Goal: Check status: Check status

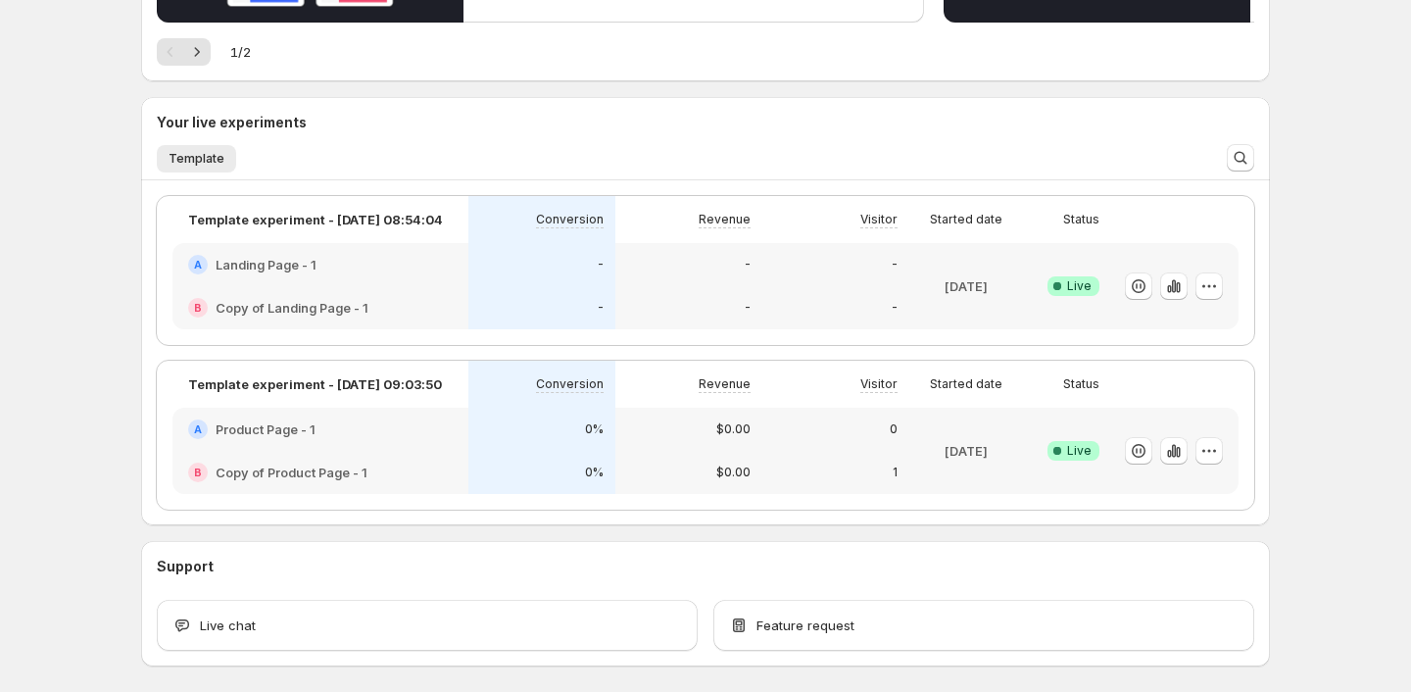
scroll to position [792, 0]
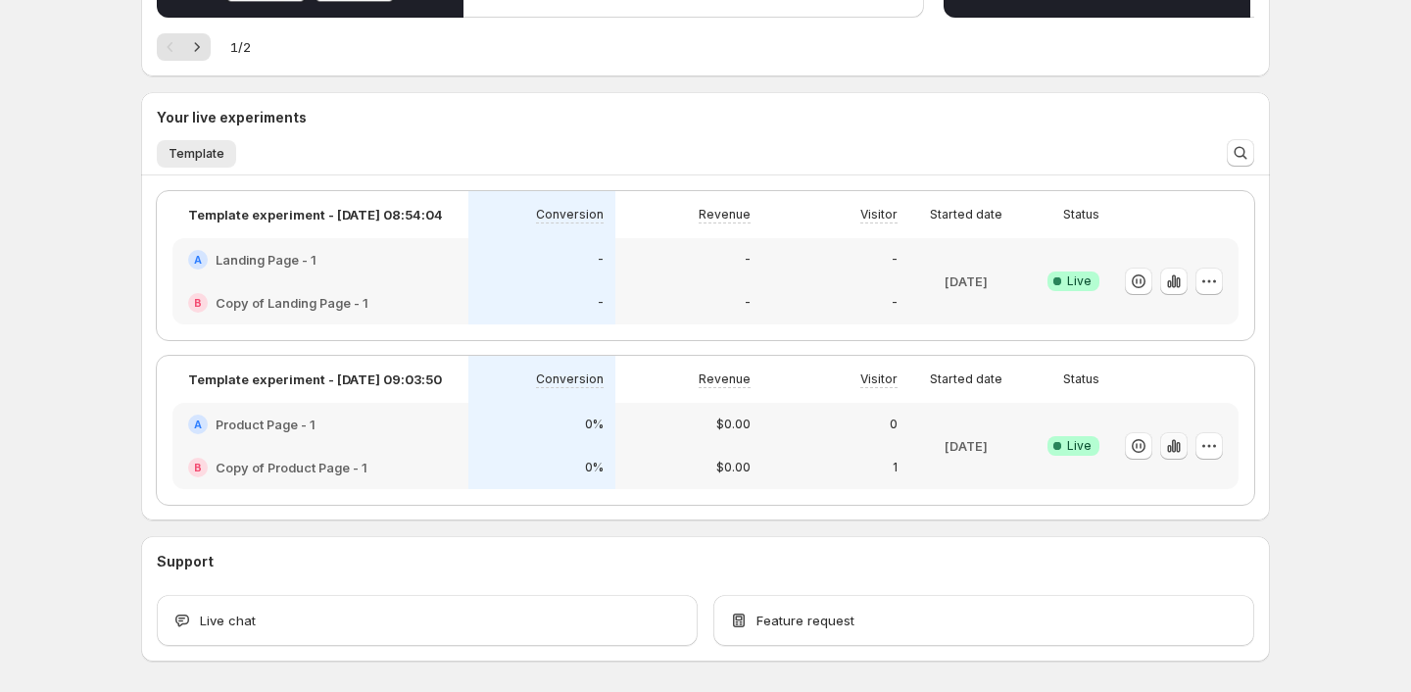
click at [1169, 445] on icon "button" at bounding box center [1174, 446] width 20 height 20
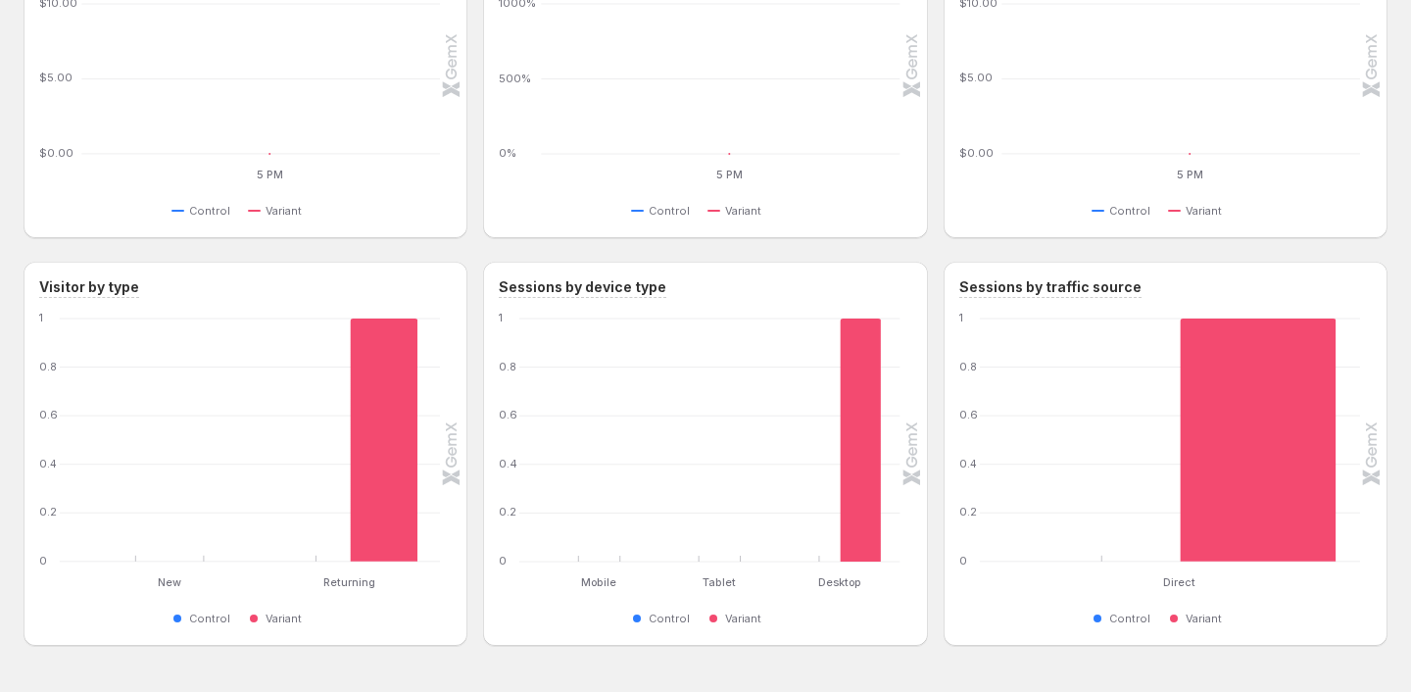
scroll to position [870, 0]
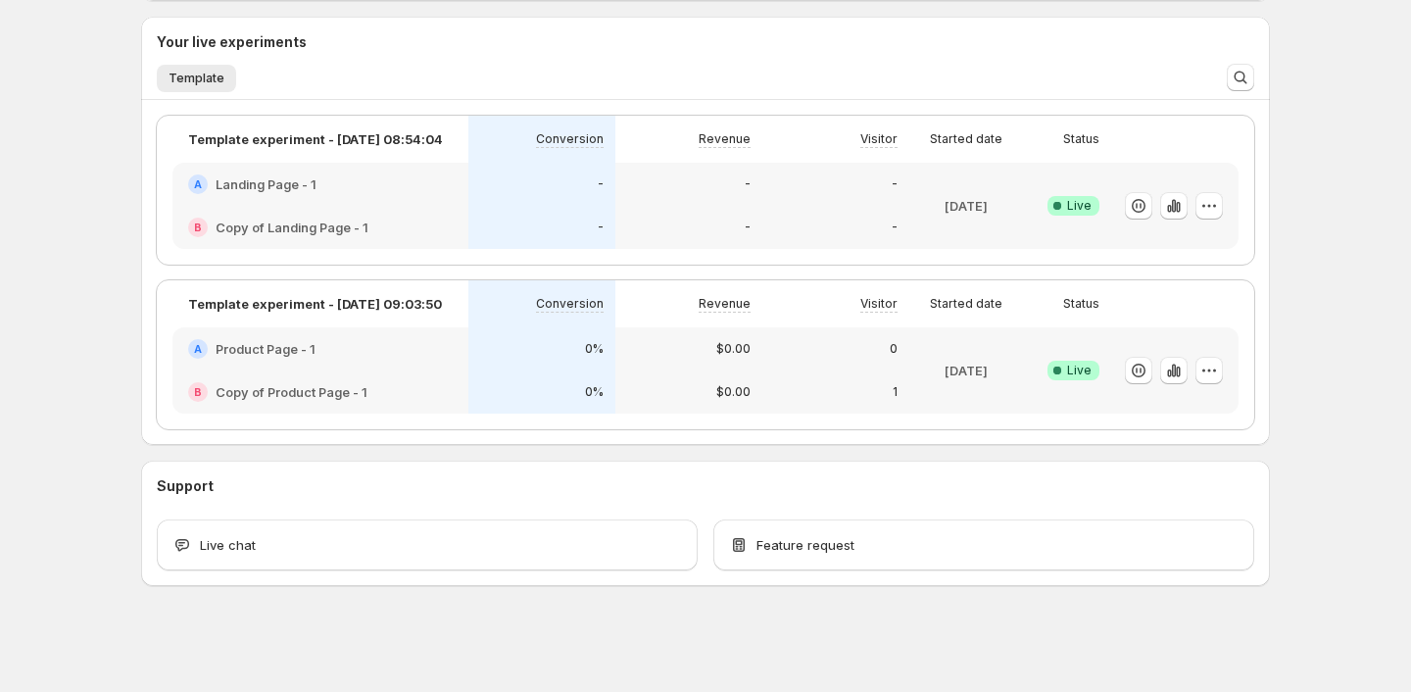
scroll to position [792, 0]
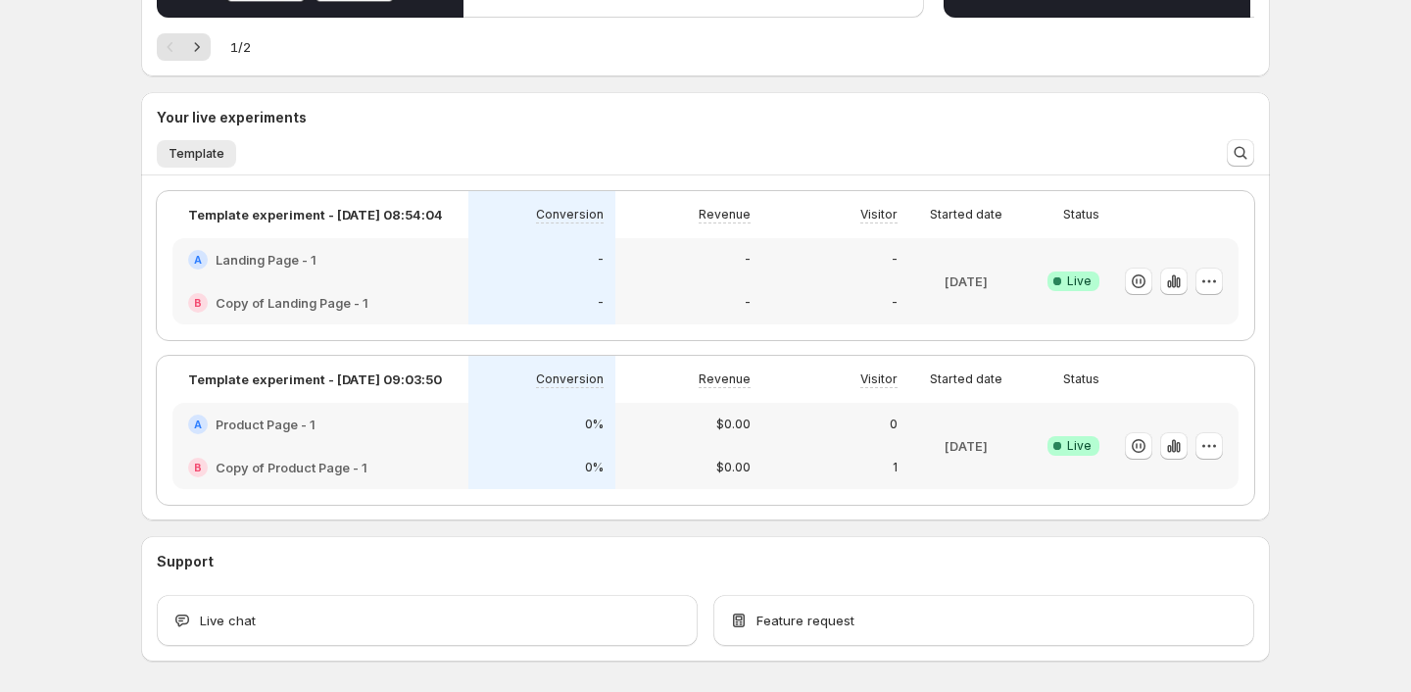
click at [1222, 455] on div at bounding box center [1208, 445] width 27 height 27
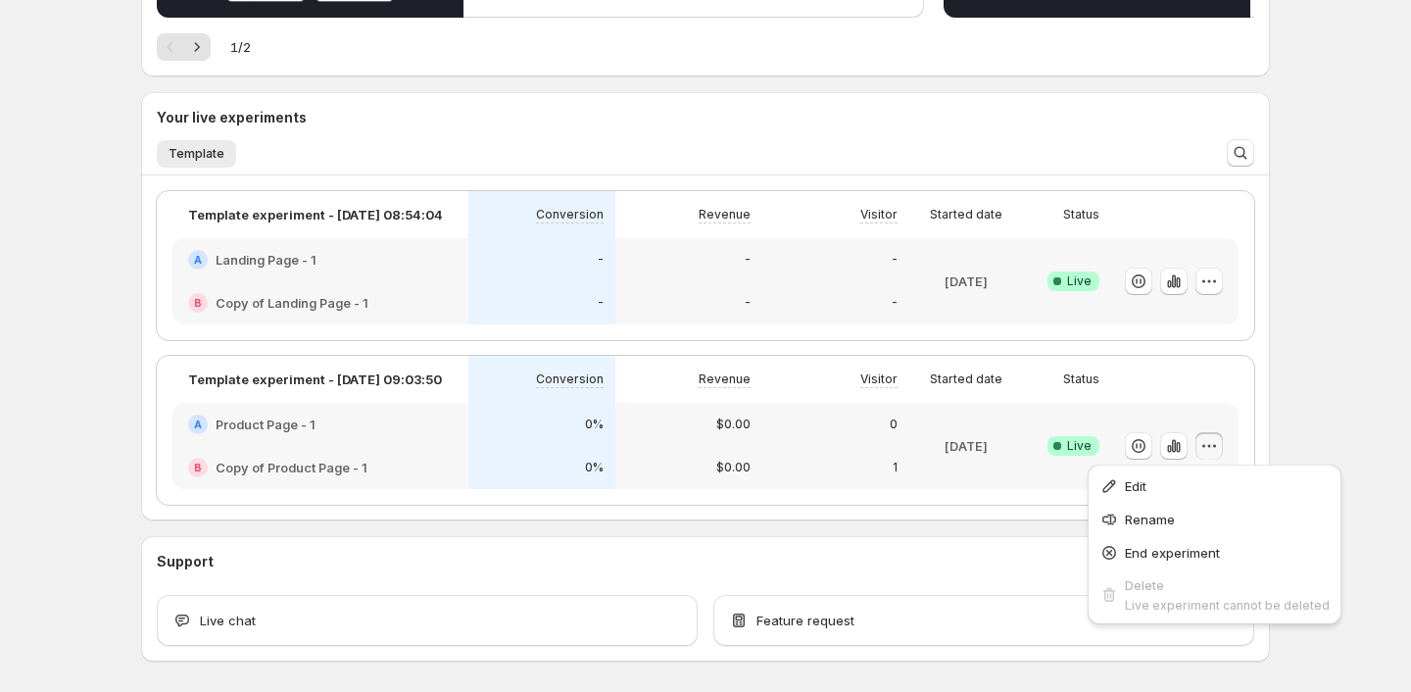
click at [1222, 455] on div at bounding box center [1208, 445] width 27 height 27
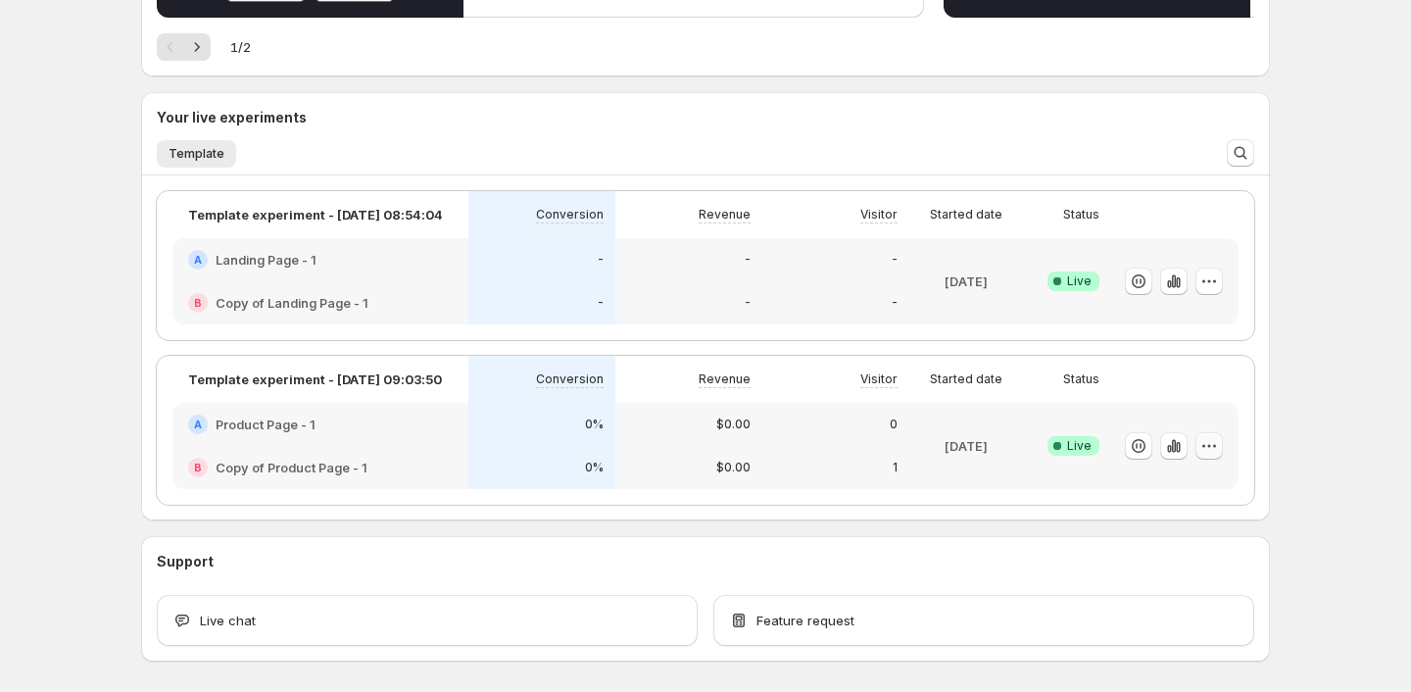
click at [1220, 450] on button "button" at bounding box center [1208, 445] width 27 height 27
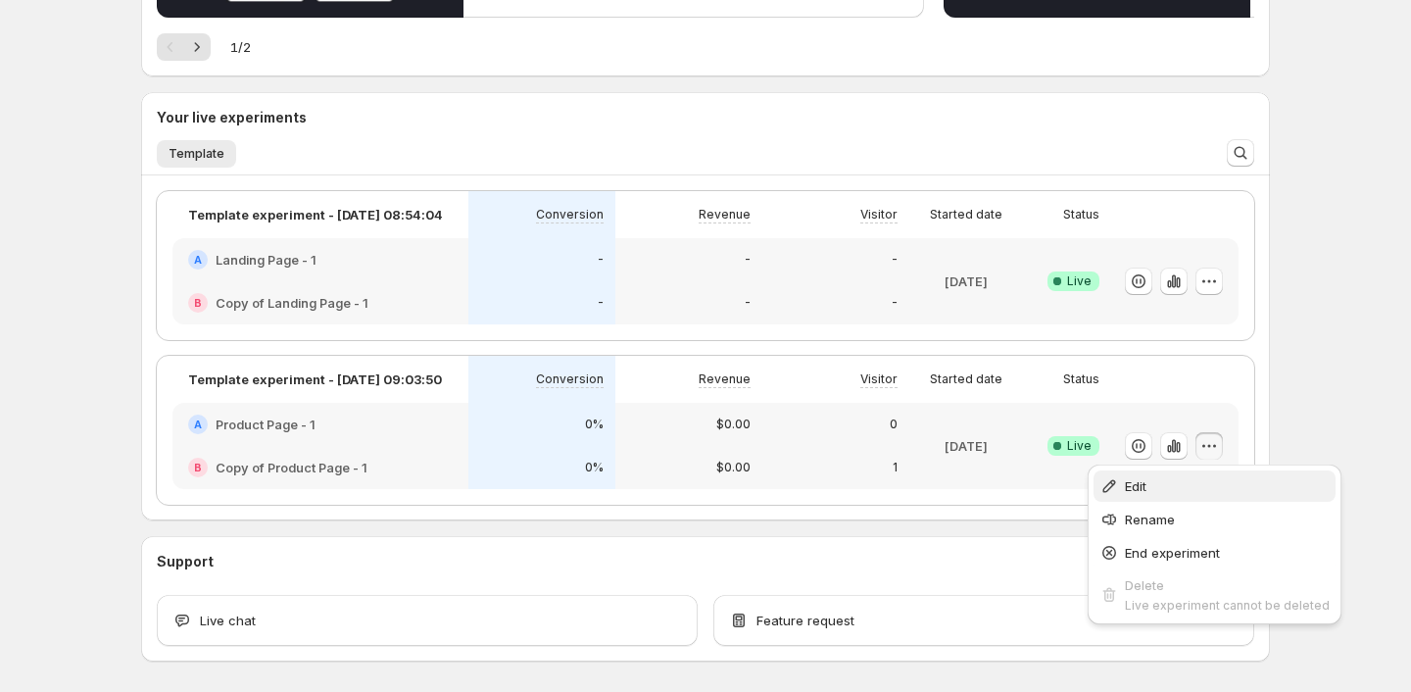
click at [1195, 478] on span "Edit" at bounding box center [1227, 486] width 205 height 20
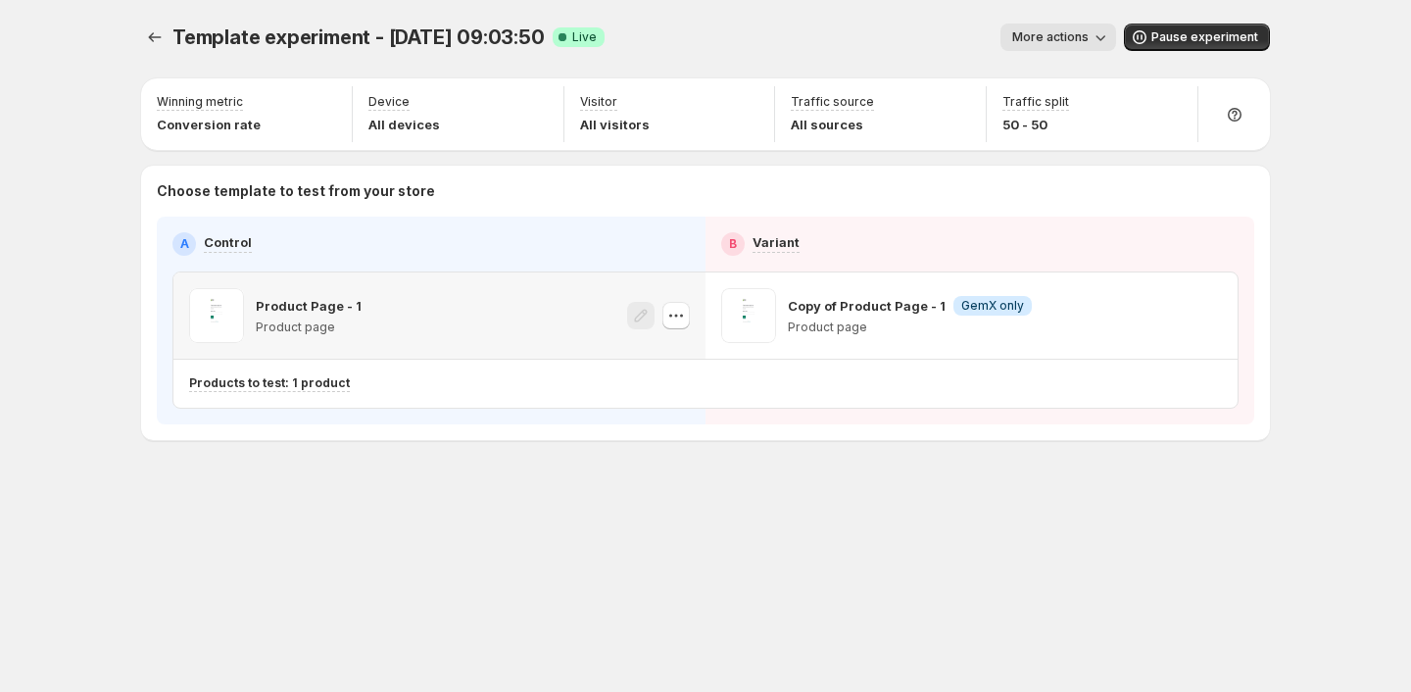
click at [679, 315] on icon "button" at bounding box center [676, 316] width 20 height 20
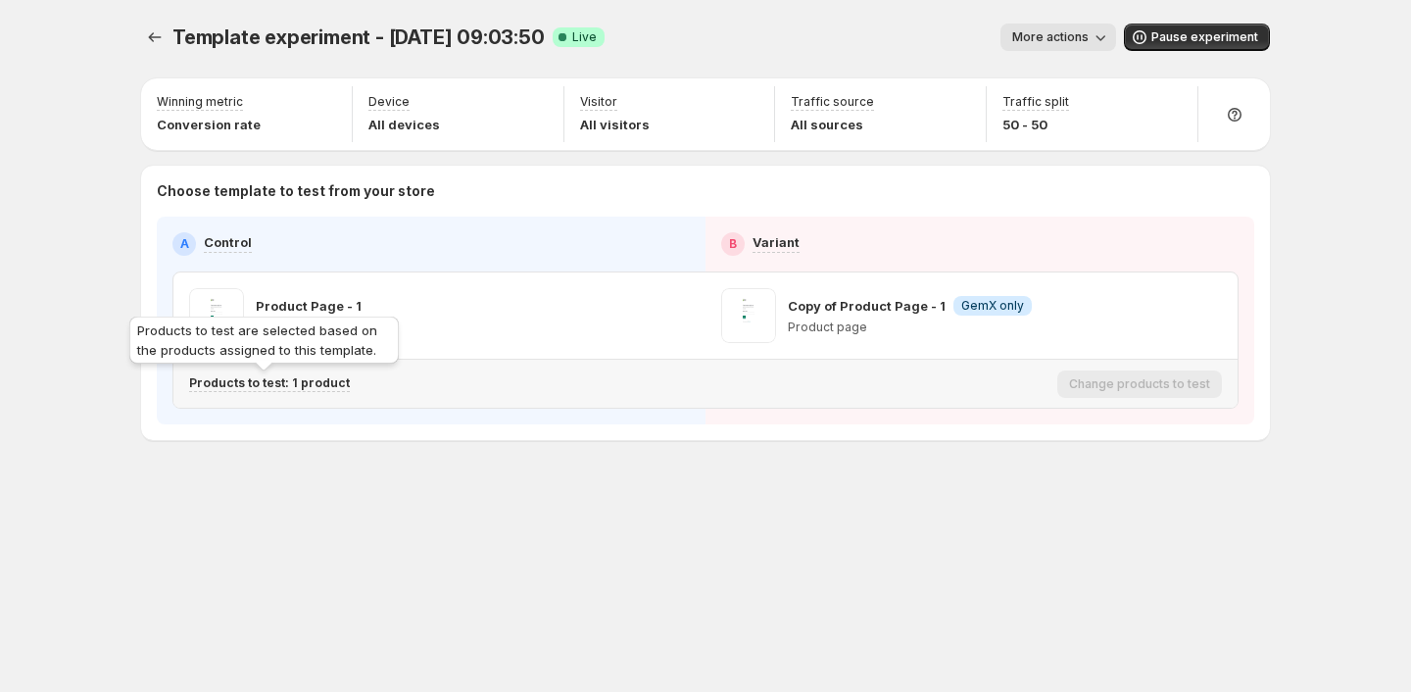
click at [310, 386] on p "Products to test: 1 product" at bounding box center [269, 383] width 161 height 16
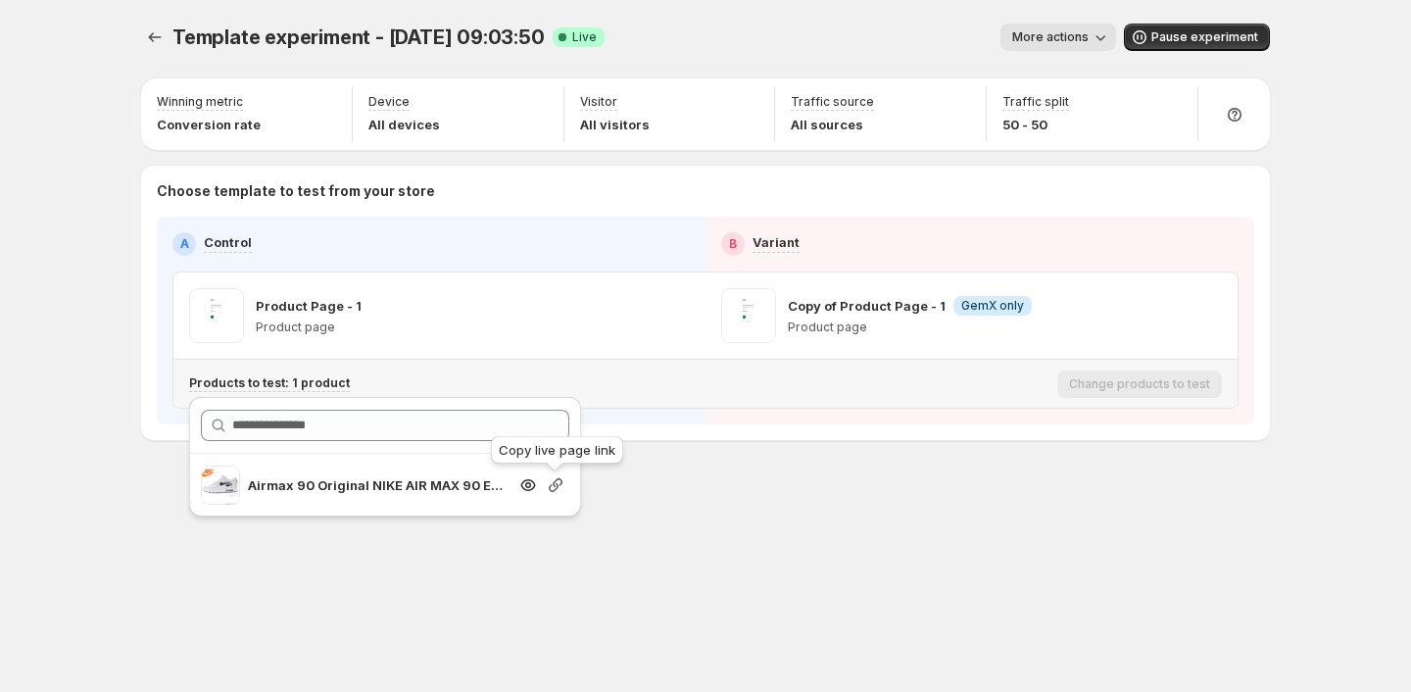
click at [560, 490] on icon "button" at bounding box center [556, 485] width 20 height 20
click at [938, 522] on div "Template experiment - Aug 11, 09:03:50. This page is ready Template experiment …" at bounding box center [706, 273] width 1176 height 546
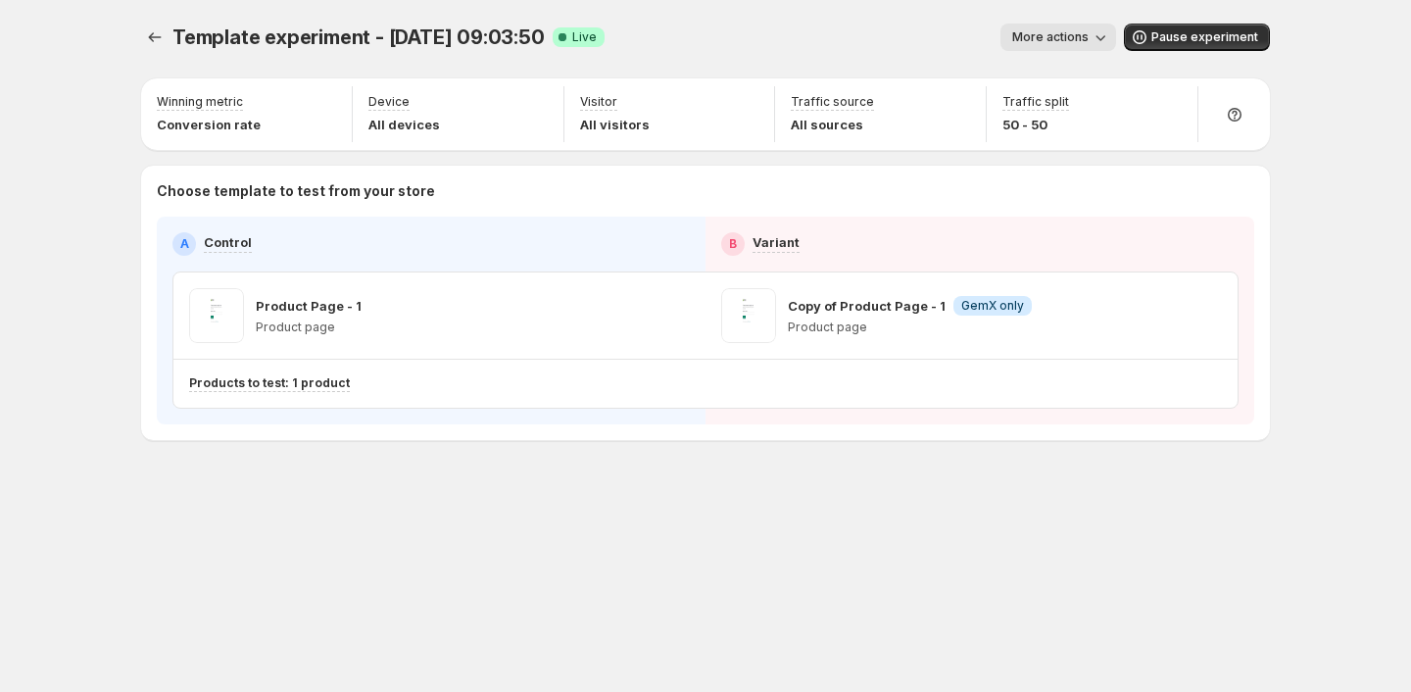
click at [1058, 41] on span "More actions" at bounding box center [1050, 37] width 76 height 16
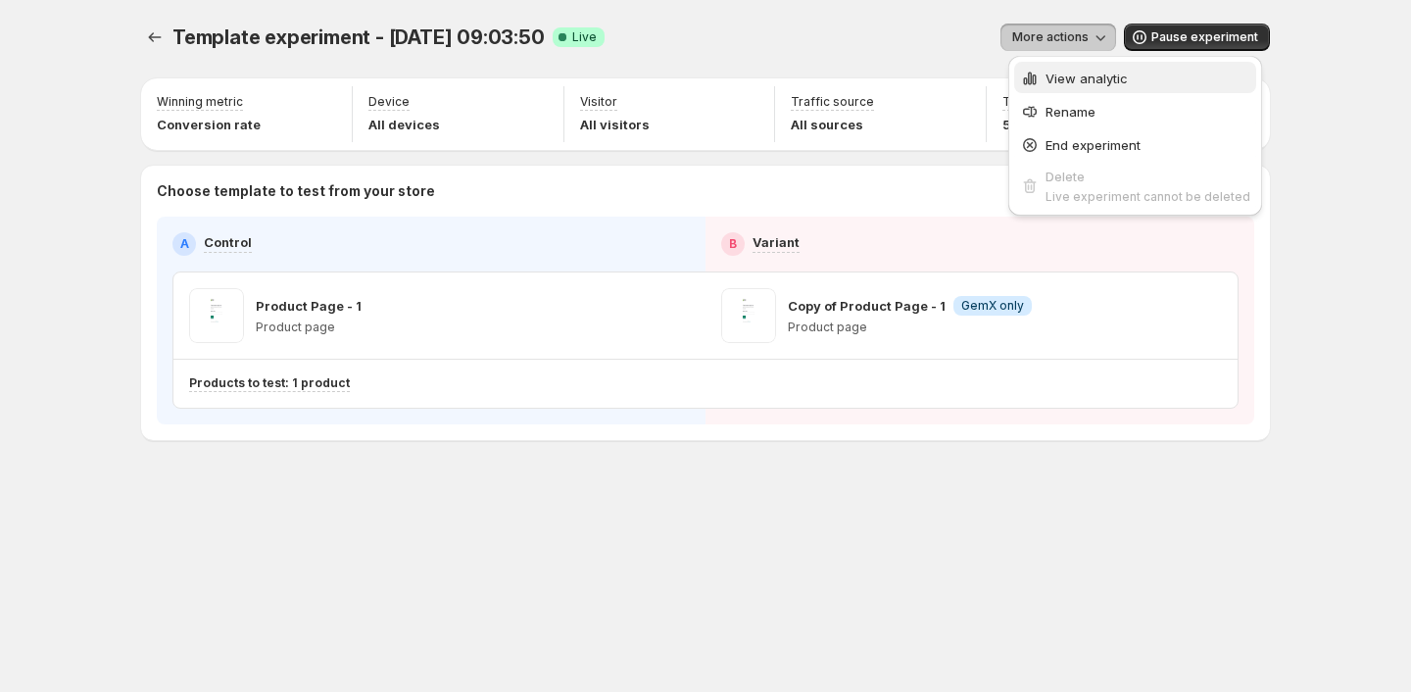
click at [1060, 86] on span "View analytic" at bounding box center [1147, 79] width 205 height 20
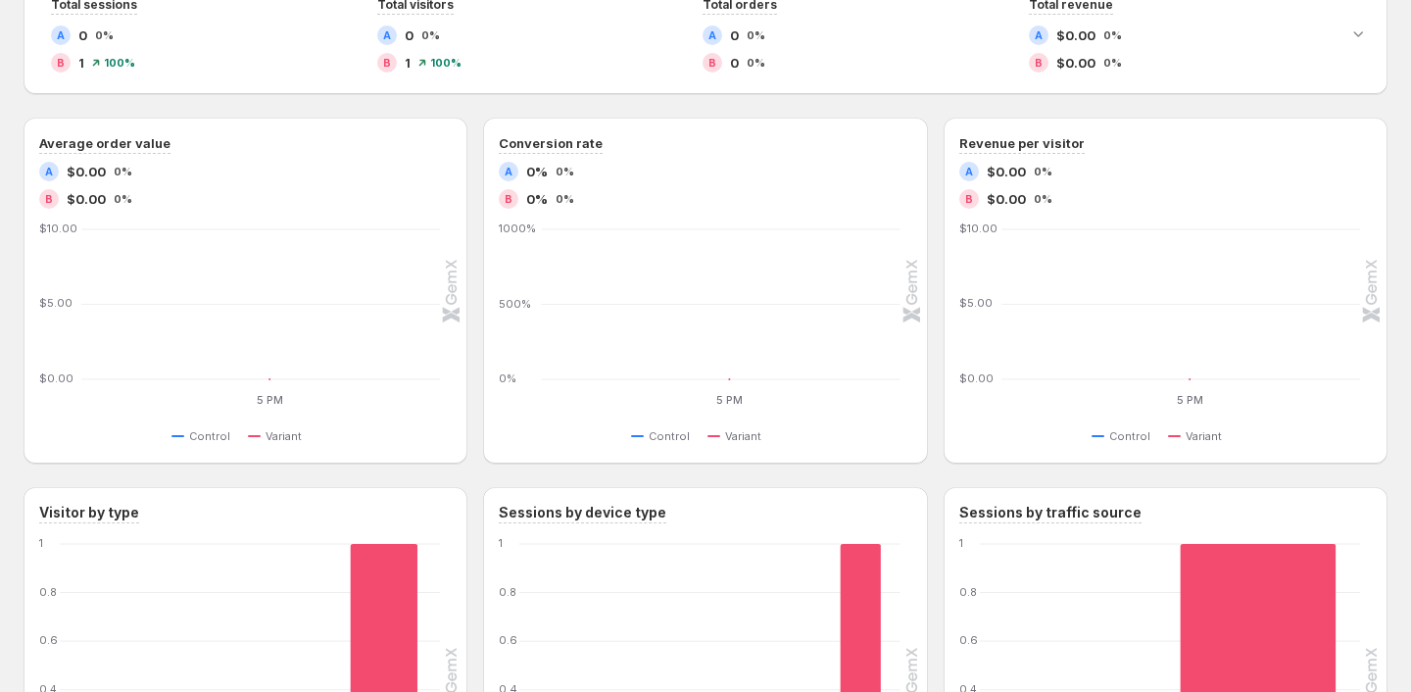
scroll to position [585, 0]
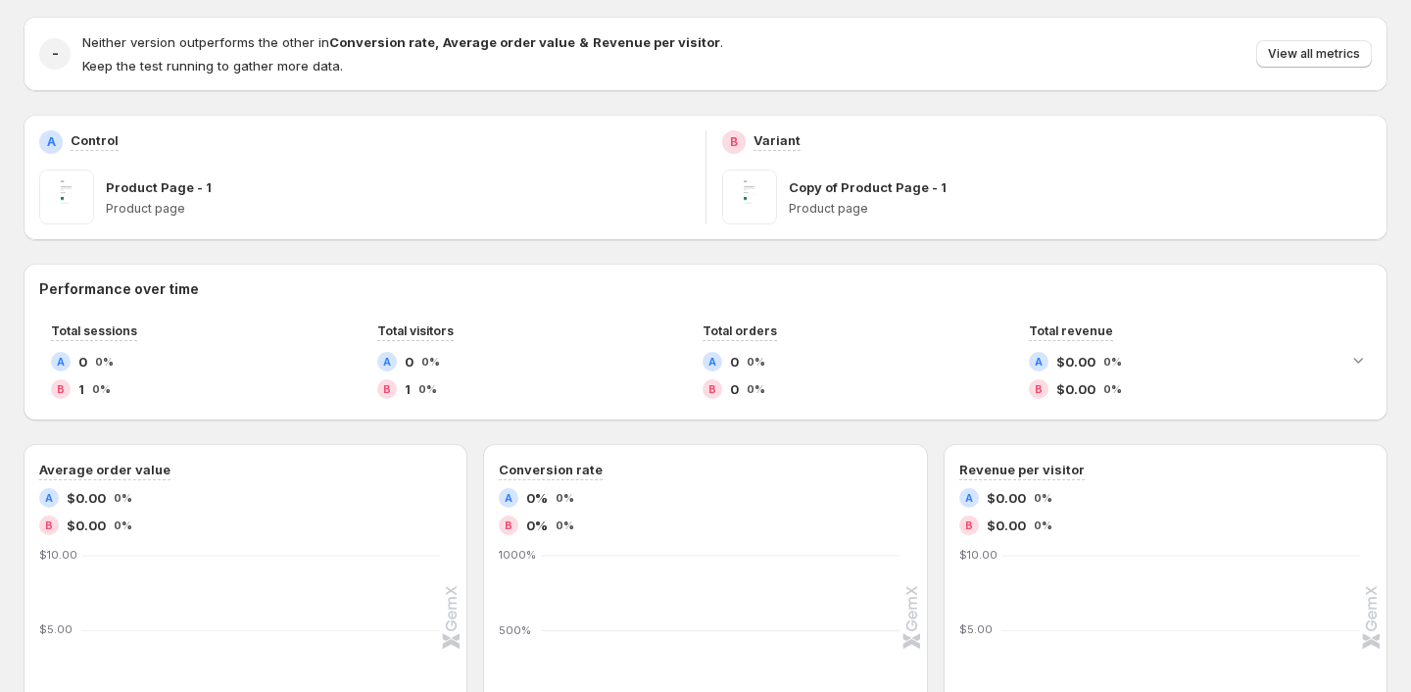
scroll to position [253, 0]
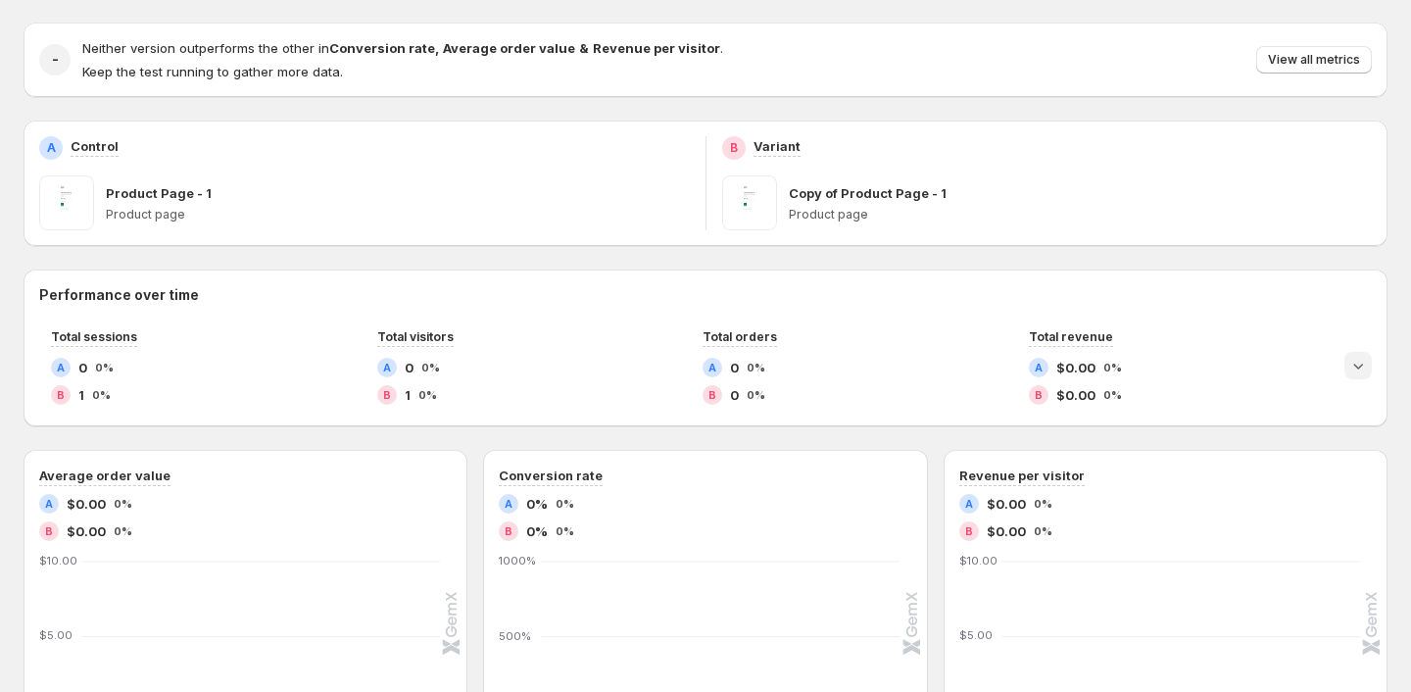
click at [1359, 368] on icon "Expand chart" at bounding box center [1358, 366] width 20 height 20
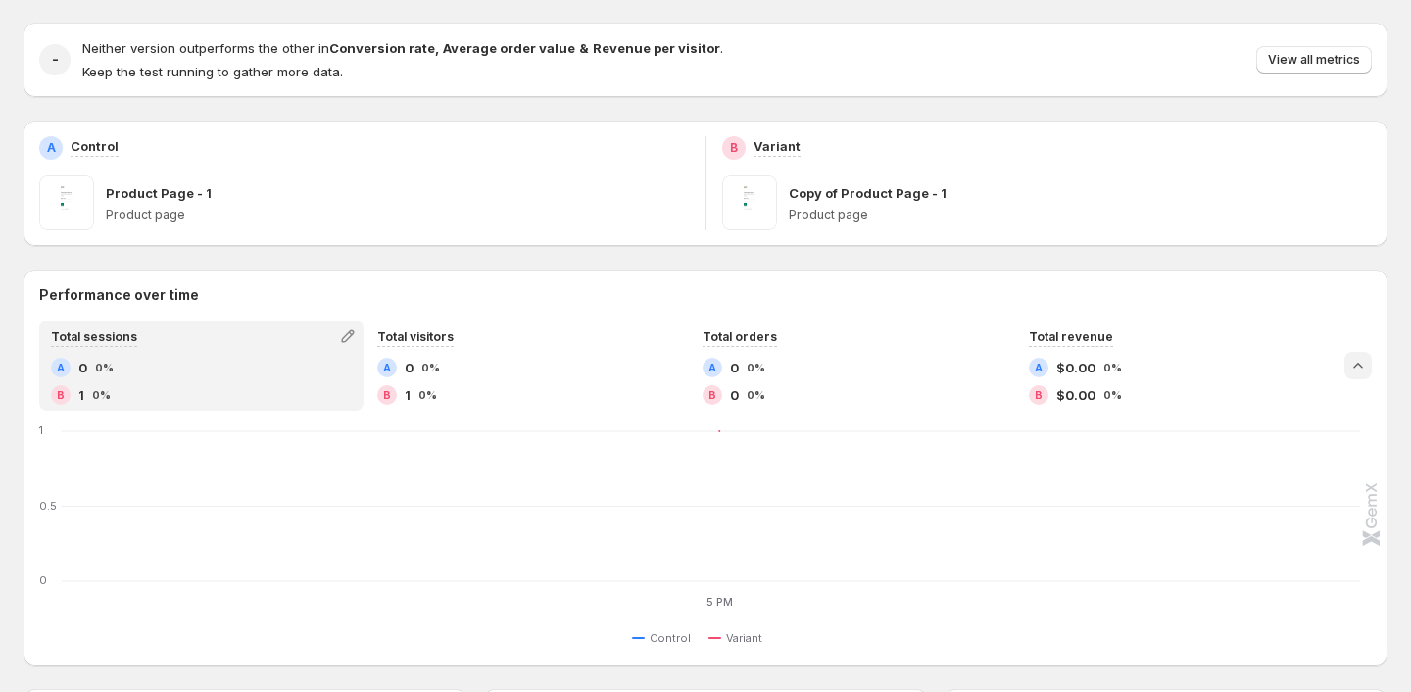
click at [1359, 368] on icon "Collapse chart" at bounding box center [1358, 366] width 20 height 20
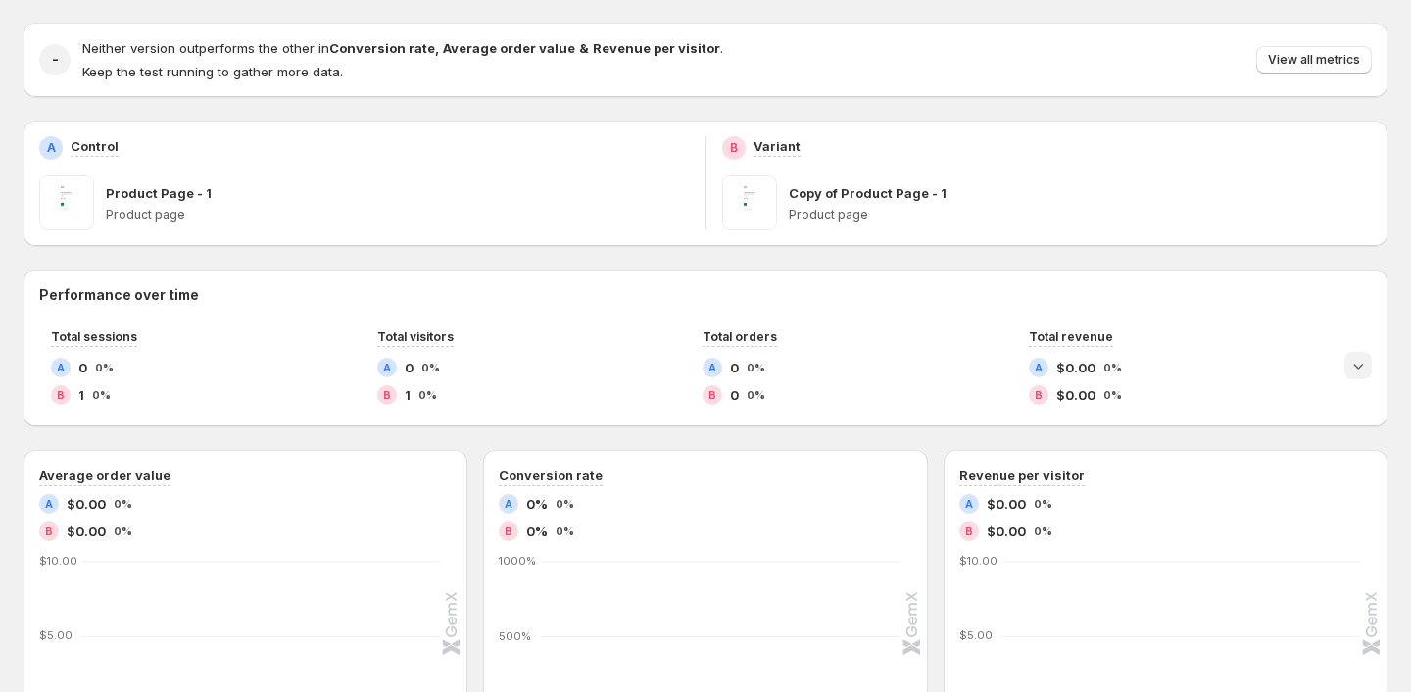
click at [1359, 368] on icon "Expand chart" at bounding box center [1358, 366] width 20 height 20
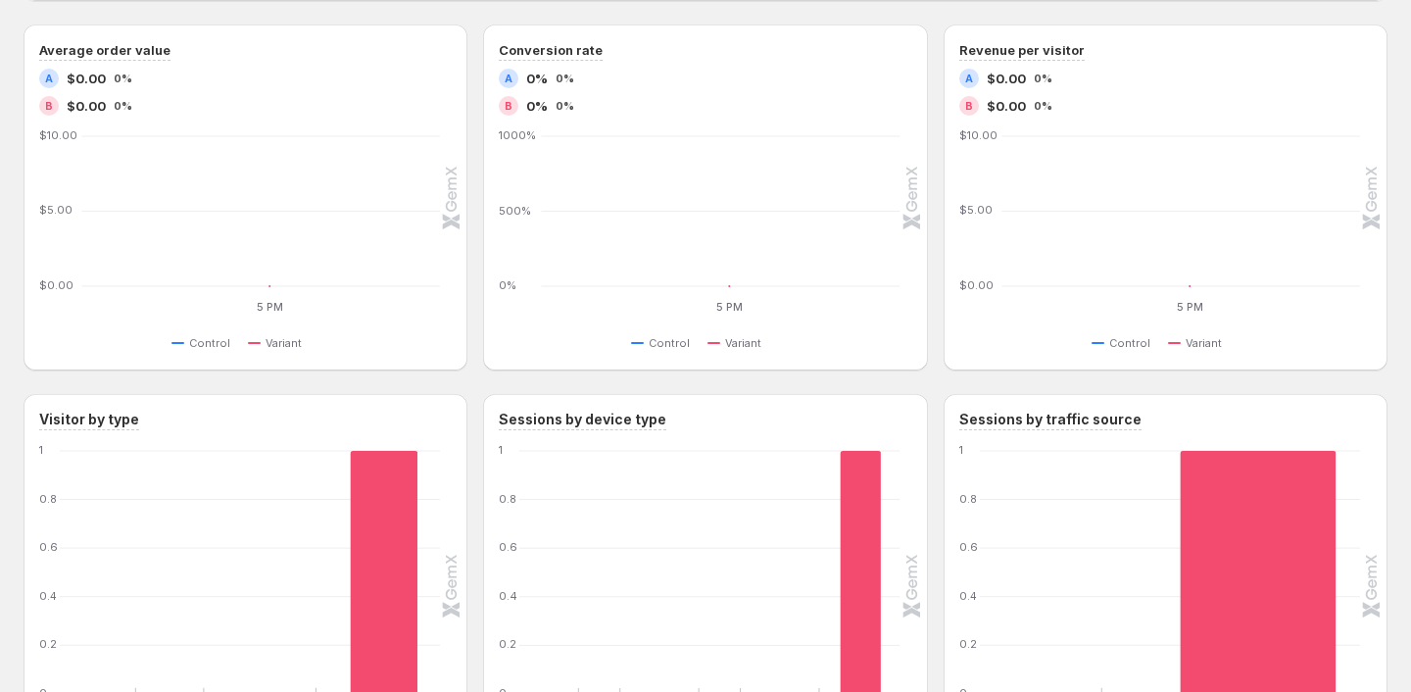
scroll to position [1109, 0]
